Goal: Task Accomplishment & Management: Use online tool/utility

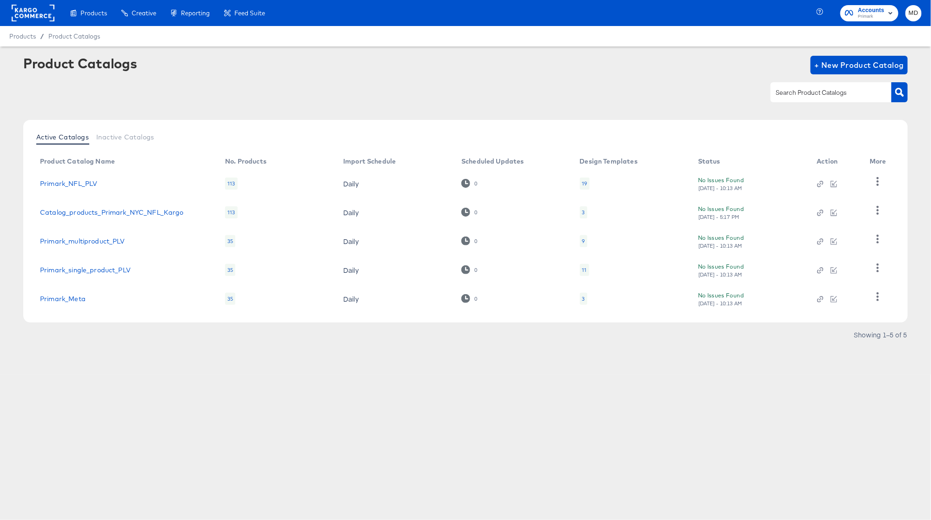
click at [152, 217] on td "Catalog_products_Primark_NYC_NFL_Kargo" at bounding box center [125, 212] width 185 height 29
click at [146, 209] on link "Catalog_products_Primark_NYC_NFL_Kargo" at bounding box center [112, 212] width 144 height 7
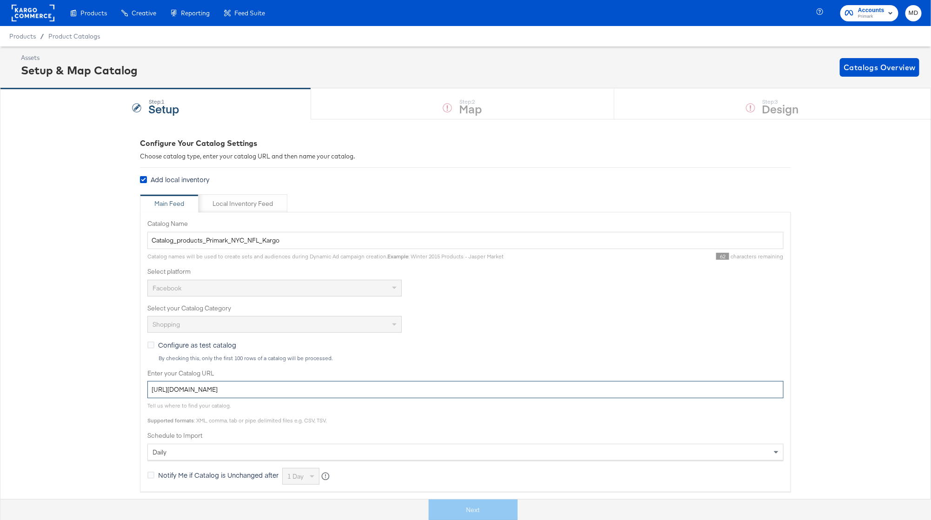
click at [400, 393] on input "[URL][DOMAIN_NAME]" at bounding box center [465, 389] width 636 height 17
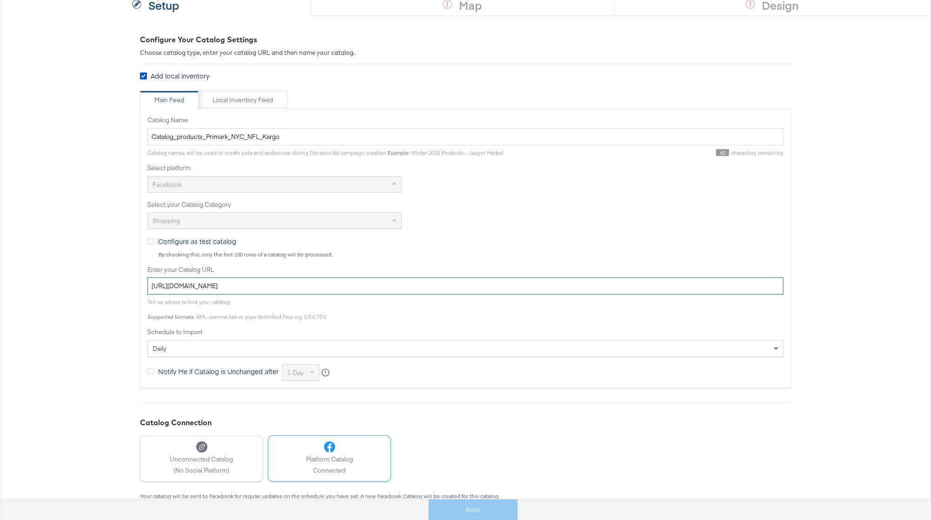
scroll to position [120, 0]
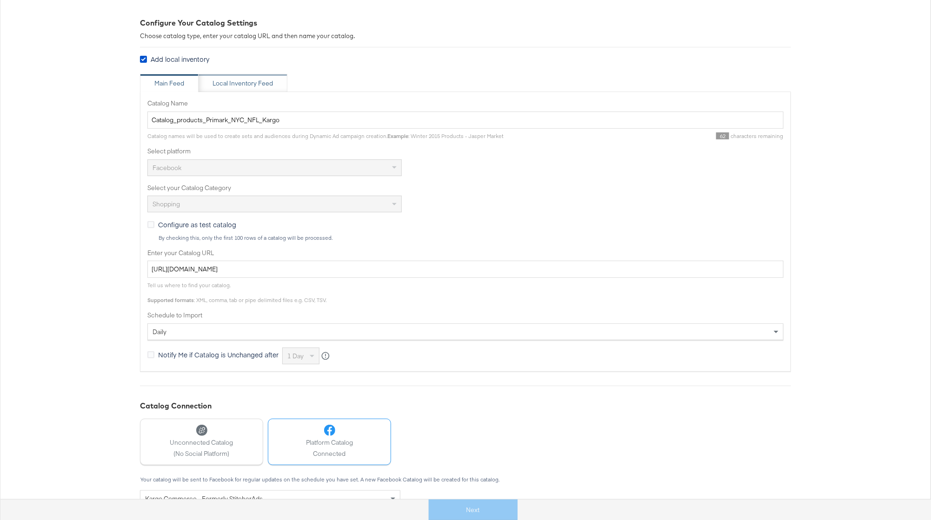
click at [257, 86] on div "Local Inventory Feed" at bounding box center [242, 83] width 60 height 9
type input "Local Inventory Feed for Primark NFL Catalog"
type input "[URL][DOMAIN_NAME]"
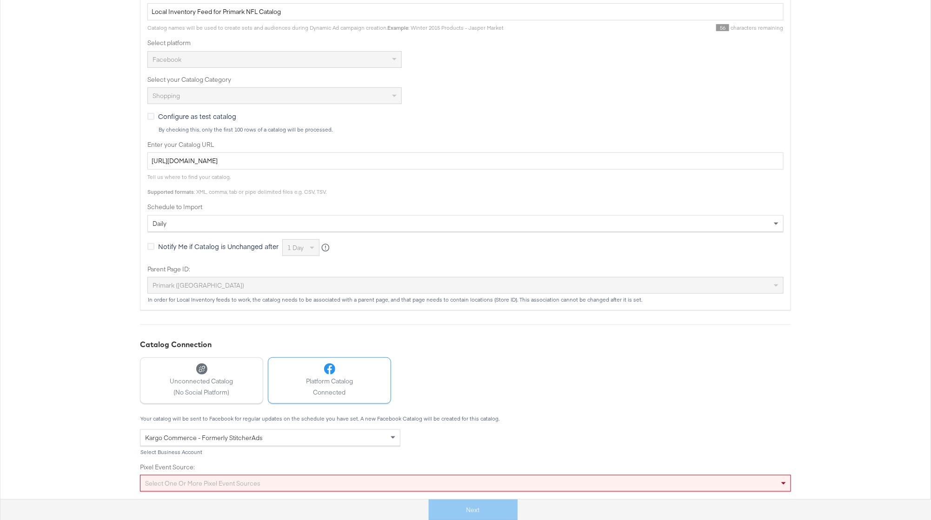
scroll to position [261, 0]
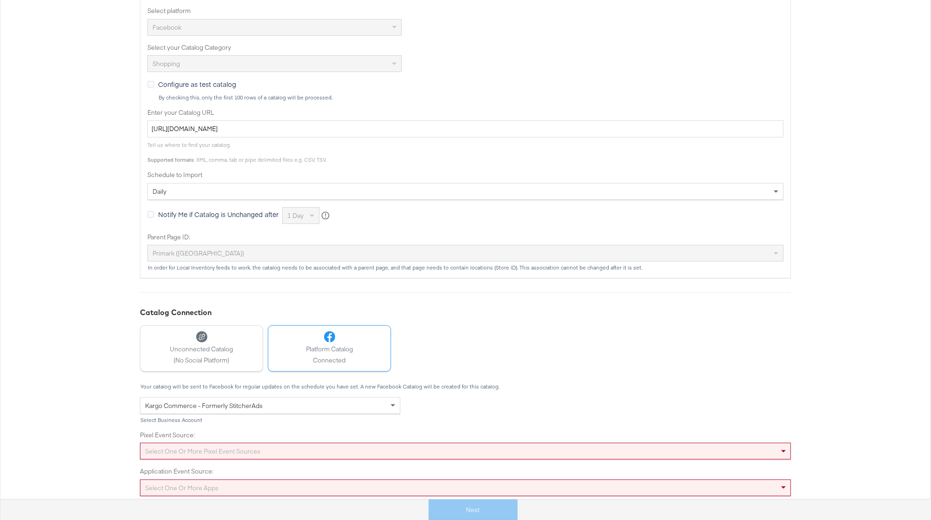
click at [300, 439] on div "Pixel Event Source: Select one or more pixel event sources" at bounding box center [465, 445] width 651 height 29
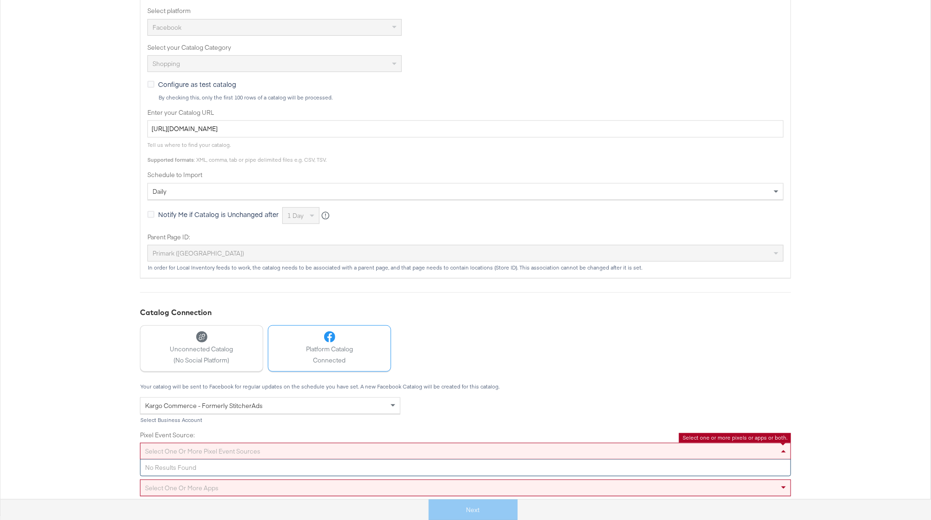
click at [300, 455] on div "Select one or more pixel event sources" at bounding box center [465, 452] width 650 height 16
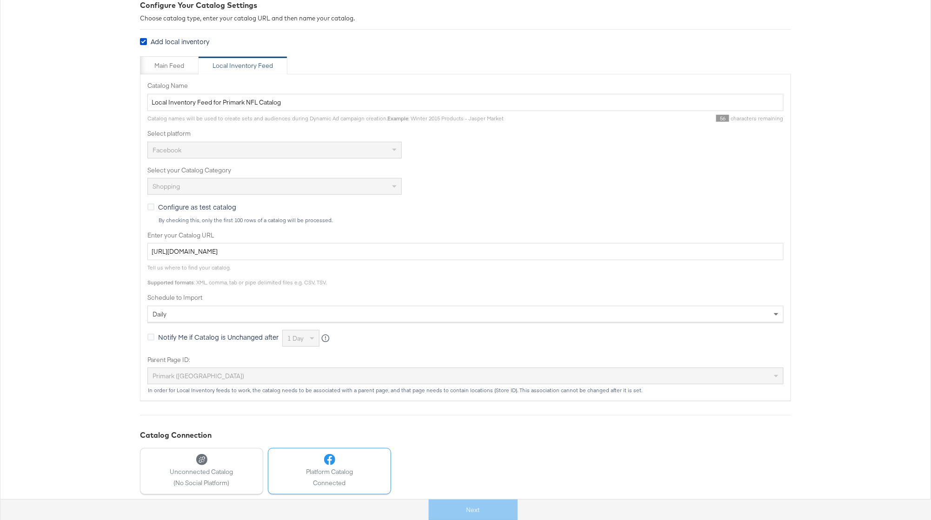
scroll to position [137, 0]
click at [157, 69] on div "Main Feed" at bounding box center [169, 67] width 30 height 9
type input "Catalog_products_Primark_NYC_NFL_Kargo"
type input "[URL][DOMAIN_NAME]"
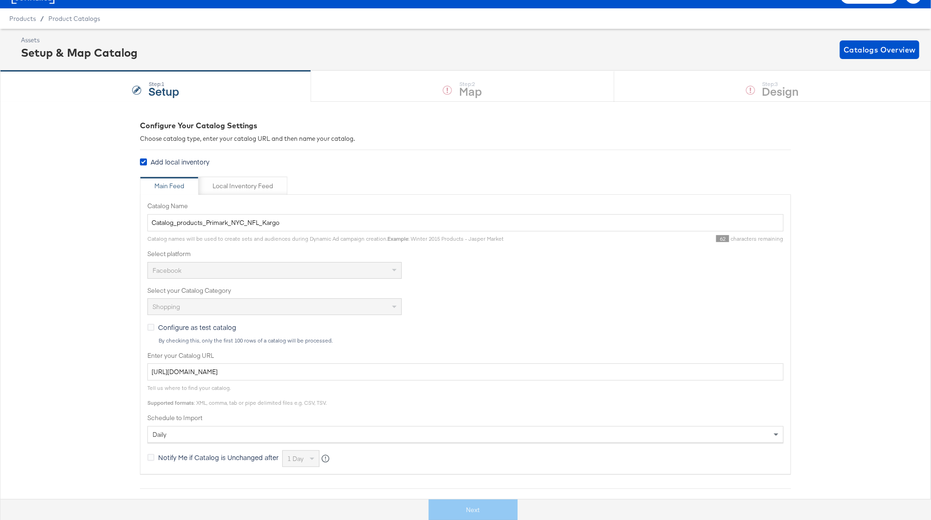
scroll to position [0, 0]
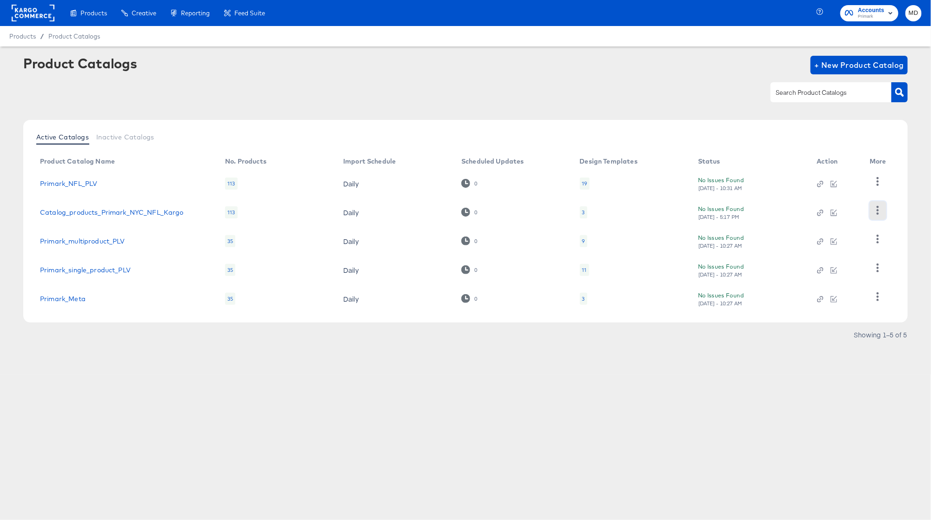
click at [876, 210] on icon "button" at bounding box center [877, 210] width 9 height 9
click at [632, 431] on div "Products Products Product Catalogs Enhance Your Product Catalog, Map Them to Pu…" at bounding box center [465, 260] width 931 height 520
click at [81, 300] on link "Primark_Meta" at bounding box center [63, 298] width 46 height 7
click at [141, 211] on link "Catalog_products_Primark_NYC_NFL_Kargo" at bounding box center [112, 212] width 144 height 7
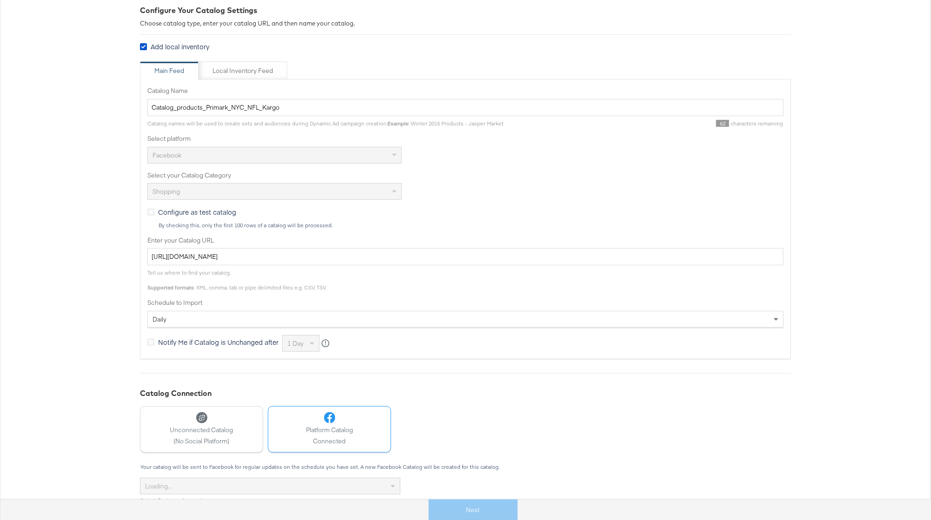
scroll to position [214, 0]
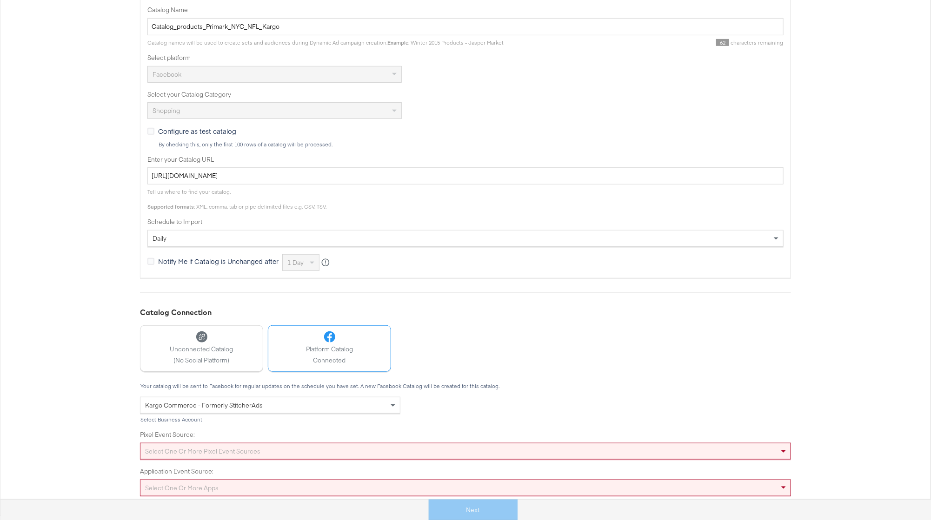
click at [130, 402] on div "Configure Your Catalog Settings Choose catalog type, enter your catalog URL and…" at bounding box center [465, 210] width 931 height 610
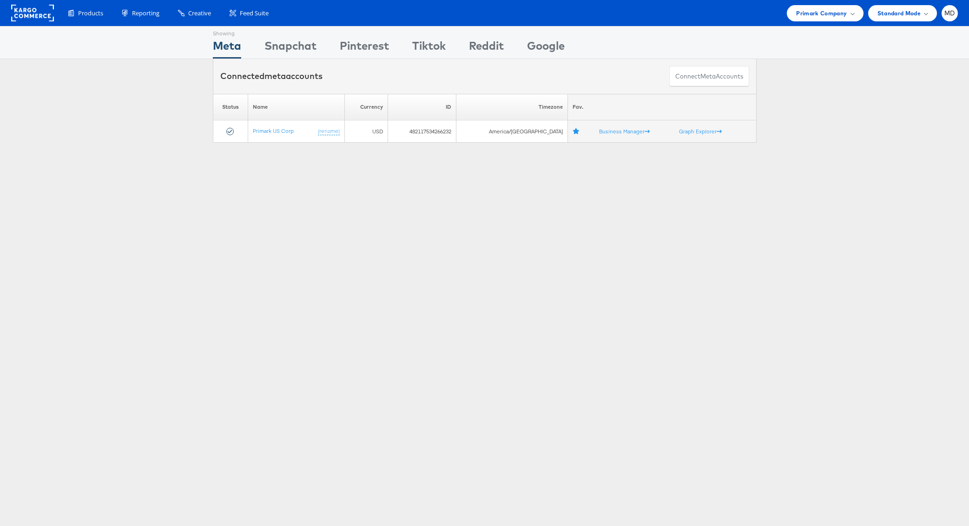
click at [93, 108] on div "Please Wait Loading Accounts .... Status Name Currency ID Timezone Fav. Primark…" at bounding box center [484, 118] width 969 height 49
click at [45, 13] on rect at bounding box center [32, 13] width 43 height 17
